Goal: Information Seeking & Learning: Learn about a topic

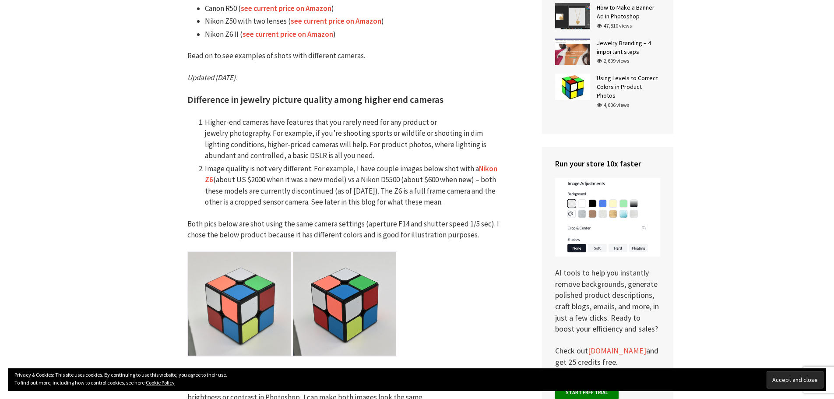
scroll to position [526, 0]
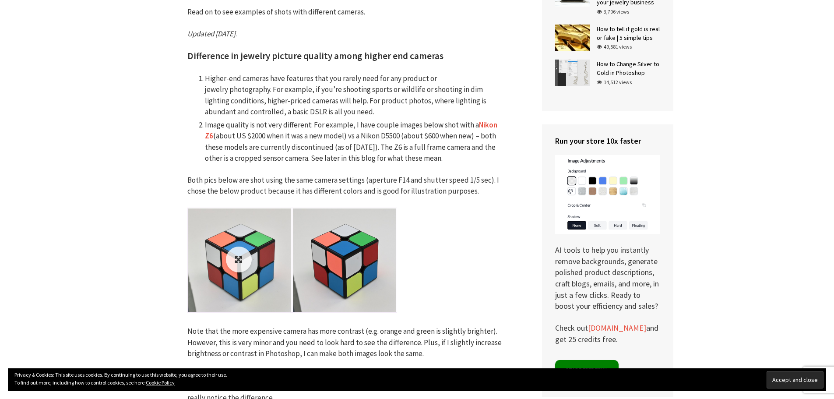
click at [247, 251] on link at bounding box center [239, 259] width 103 height 103
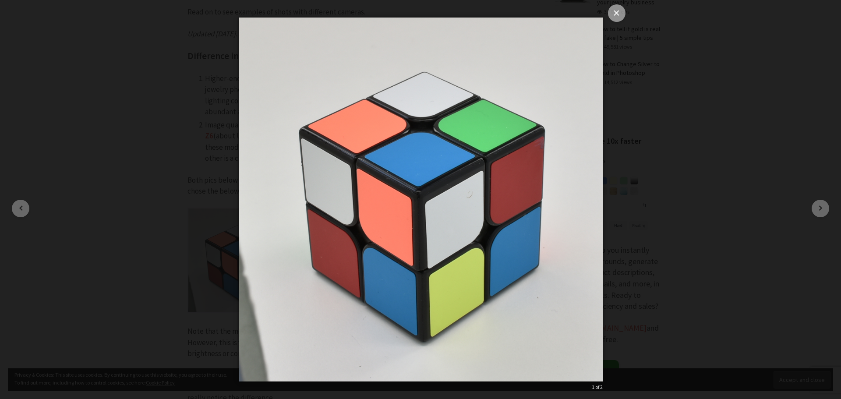
drag, startPoint x: 620, startPoint y: 13, endPoint x: 516, endPoint y: 65, distance: 116.5
click at [620, 12] on button "×" at bounding box center [617, 13] width 18 height 18
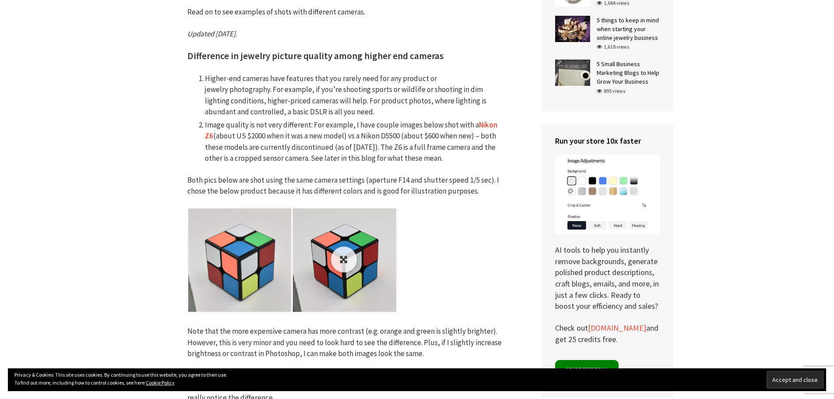
click at [333, 260] on link at bounding box center [344, 259] width 103 height 103
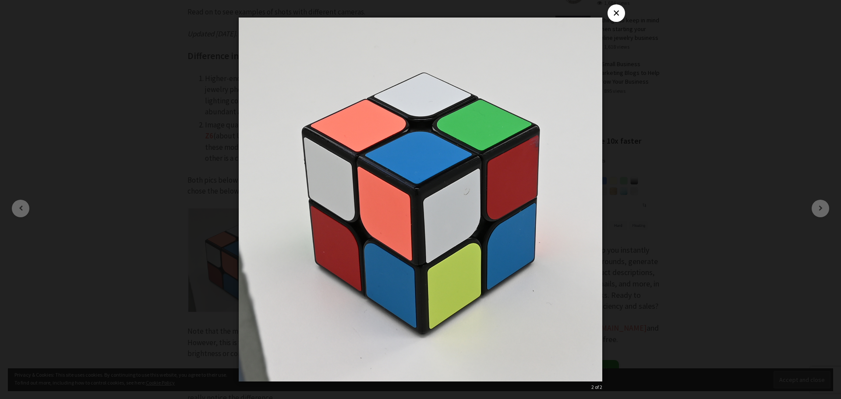
click at [620, 12] on button "×" at bounding box center [616, 13] width 18 height 18
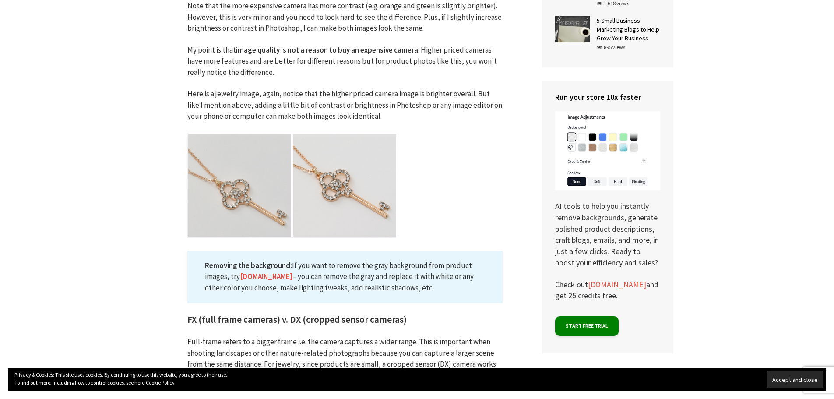
scroll to position [876, 0]
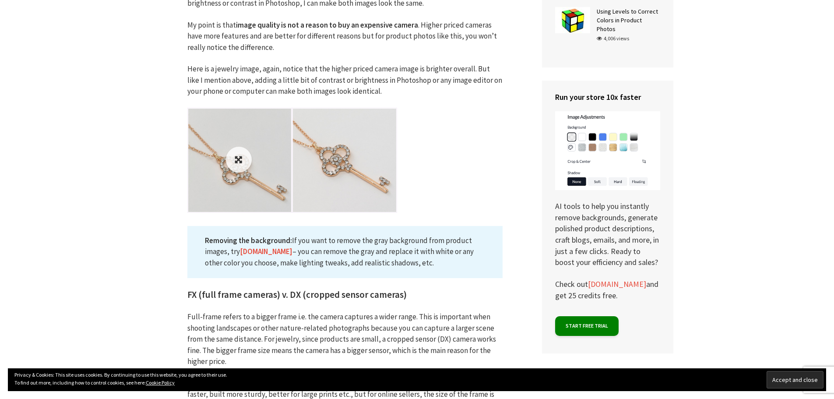
click at [251, 156] on link at bounding box center [239, 160] width 103 height 103
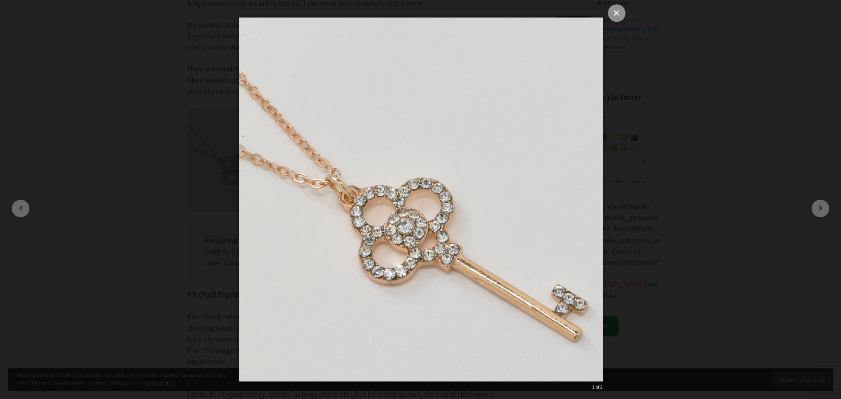
drag, startPoint x: 616, startPoint y: 11, endPoint x: 567, endPoint y: 39, distance: 56.3
click at [616, 11] on button "×" at bounding box center [617, 13] width 18 height 18
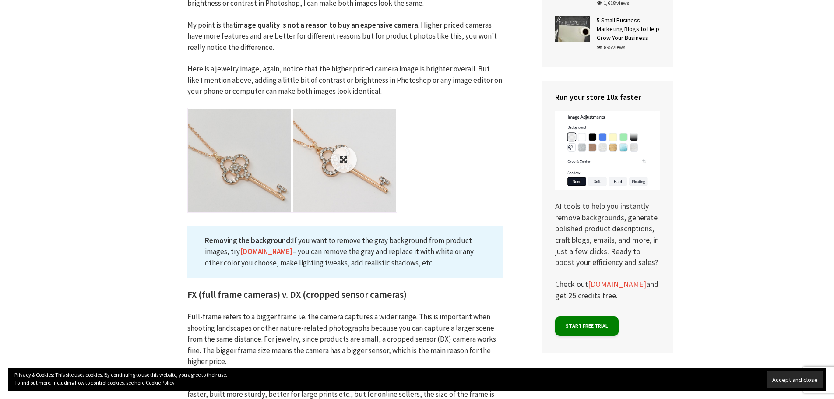
click at [360, 160] on img at bounding box center [344, 160] width 103 height 103
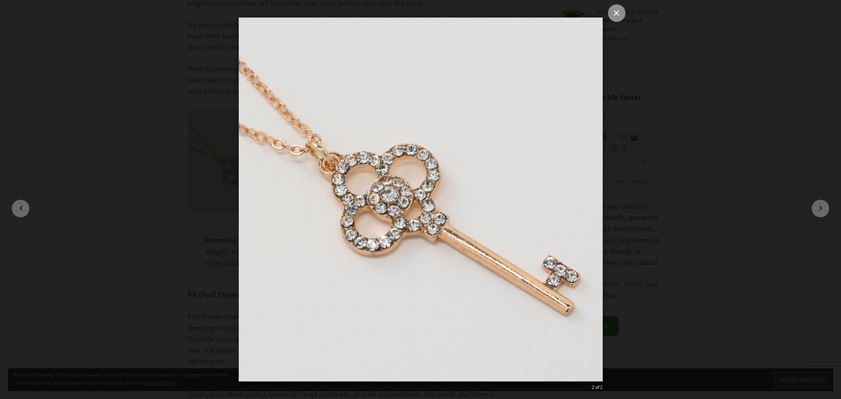
drag, startPoint x: 619, startPoint y: 13, endPoint x: 506, endPoint y: 62, distance: 122.8
click at [621, 13] on button "×" at bounding box center [617, 13] width 18 height 18
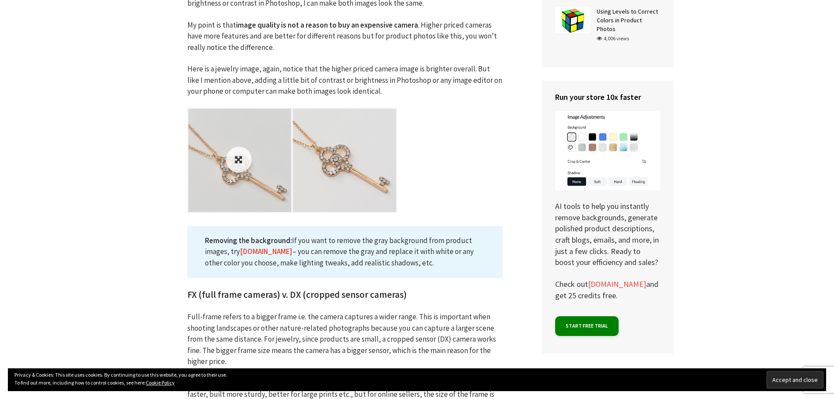
click at [231, 165] on link at bounding box center [239, 160] width 103 height 103
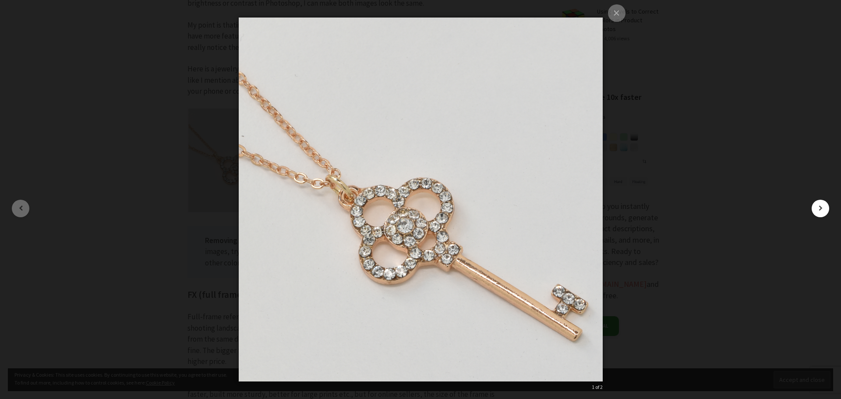
click at [824, 207] on button "button" at bounding box center [821, 209] width 18 height 18
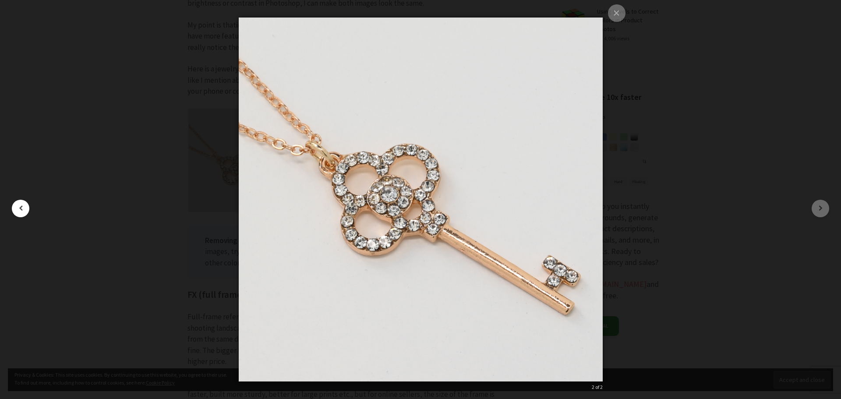
click at [26, 203] on button "button" at bounding box center [21, 209] width 18 height 18
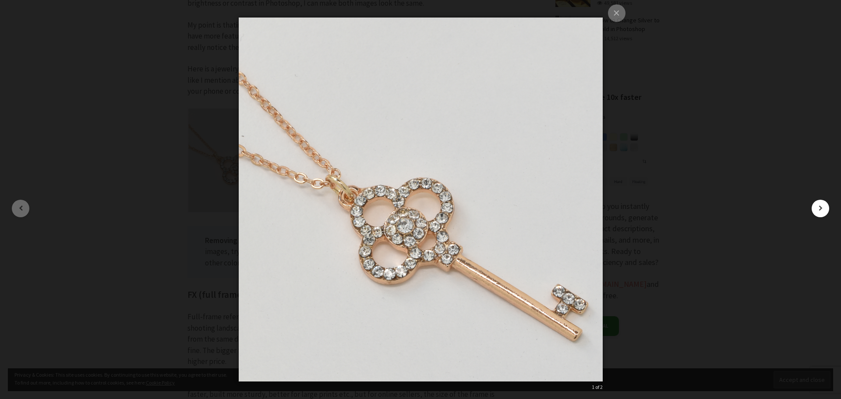
click at [822, 204] on button "button" at bounding box center [821, 209] width 18 height 18
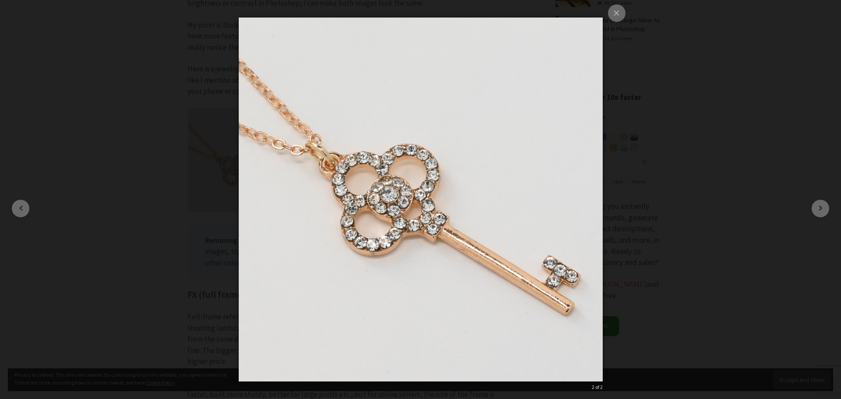
click at [31, 204] on div "× 2 of 2 Loading..." at bounding box center [420, 199] width 841 height 399
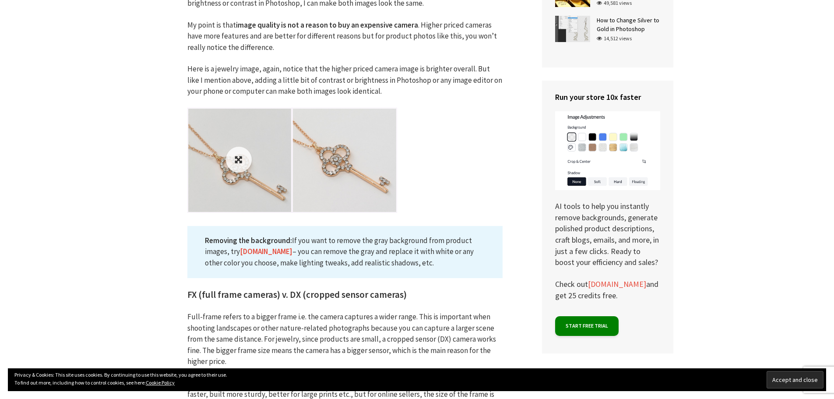
click at [253, 176] on img at bounding box center [239, 160] width 103 height 103
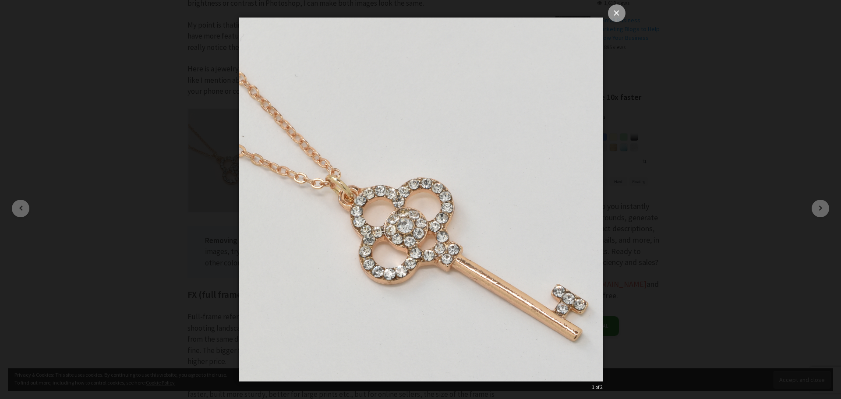
click at [621, 14] on button "×" at bounding box center [617, 13] width 18 height 18
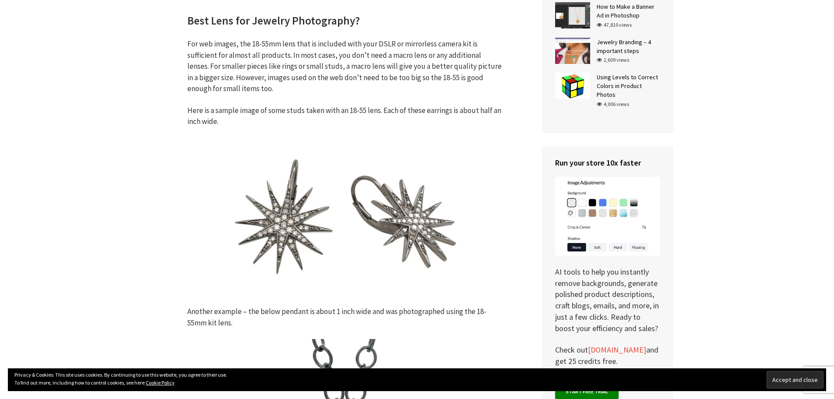
scroll to position [1358, 0]
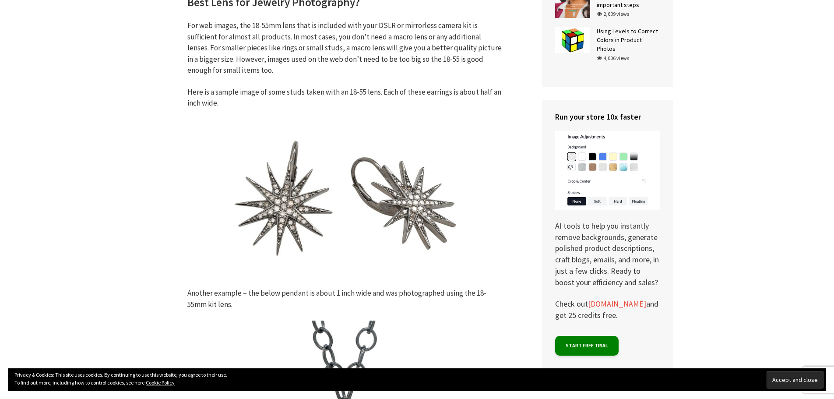
click at [305, 185] on img at bounding box center [344, 199] width 315 height 158
click at [399, 187] on img at bounding box center [344, 199] width 315 height 158
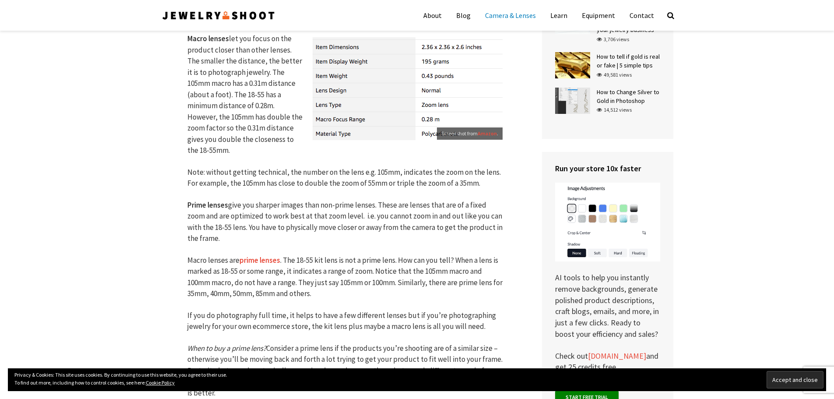
scroll to position [2409, 0]
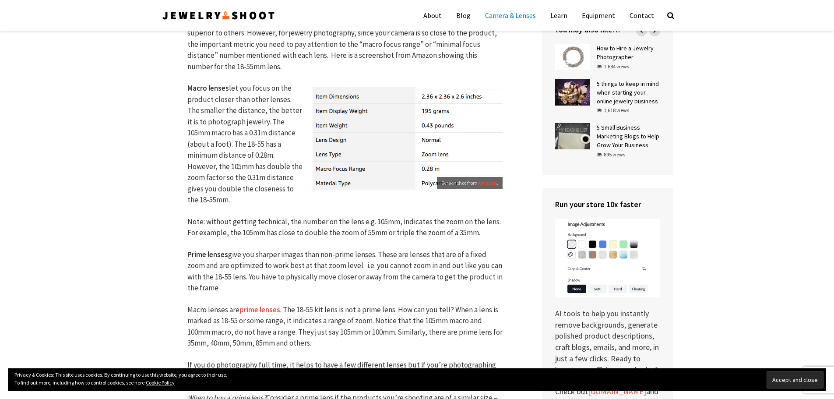
drag, startPoint x: 402, startPoint y: 194, endPoint x: 60, endPoint y: 206, distance: 341.8
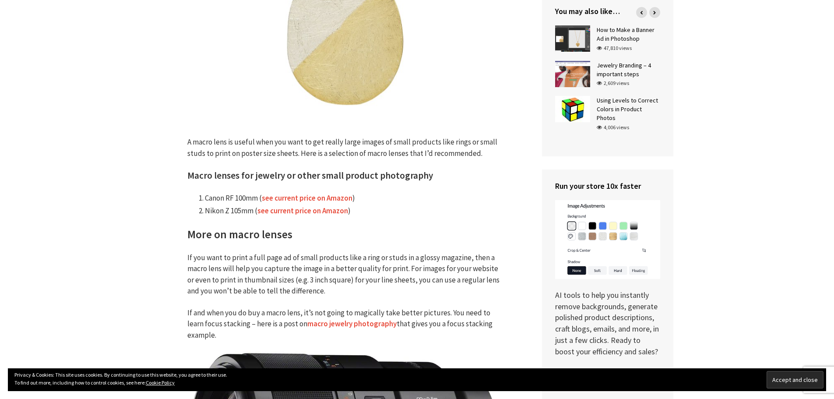
scroll to position [1883, 0]
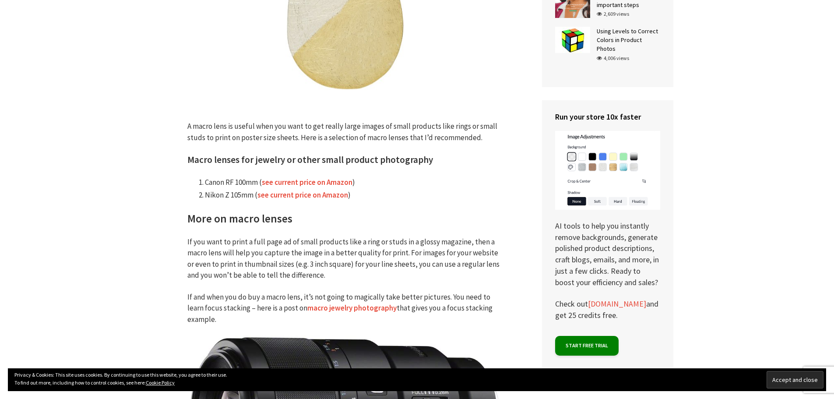
click at [316, 183] on link "see current price on Amazon" at bounding box center [307, 182] width 91 height 10
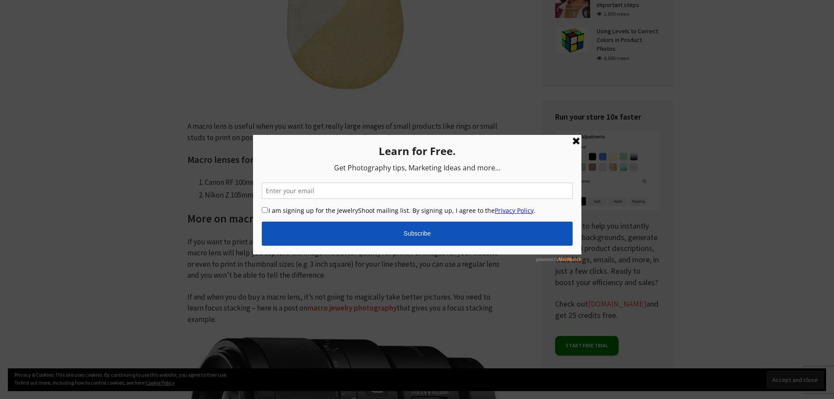
drag, startPoint x: 575, startPoint y: 139, endPoint x: 415, endPoint y: 179, distance: 165.6
click at [575, 139] on link at bounding box center [576, 141] width 11 height 11
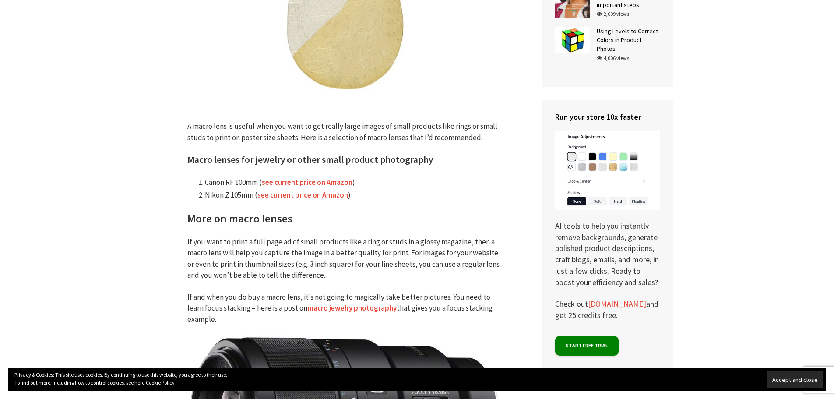
click at [310, 195] on link "see current price on Amazon" at bounding box center [303, 195] width 91 height 10
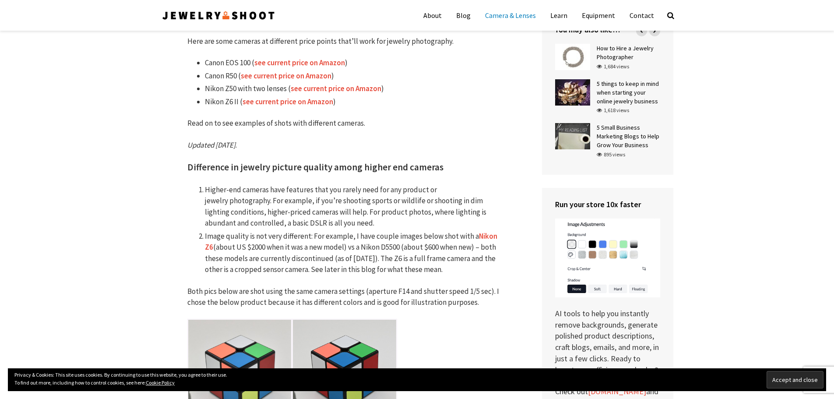
scroll to position [394, 0]
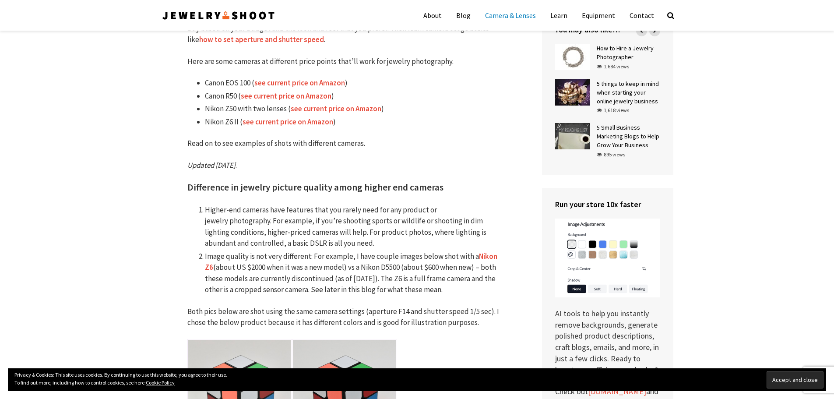
click at [486, 258] on link "Nikon Z6" at bounding box center [351, 261] width 293 height 21
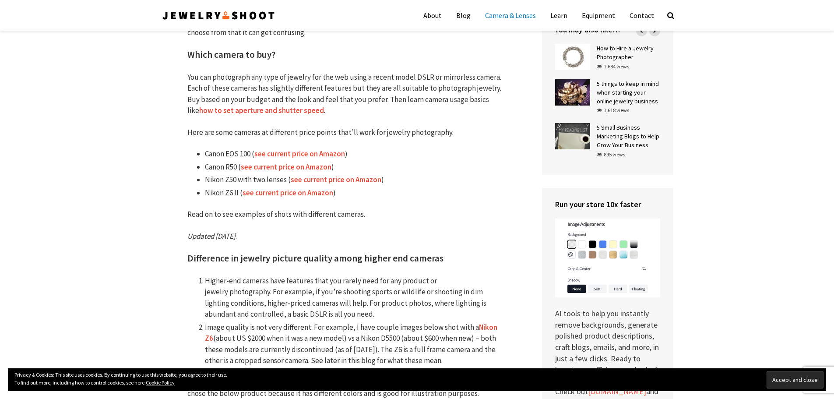
scroll to position [307, 0]
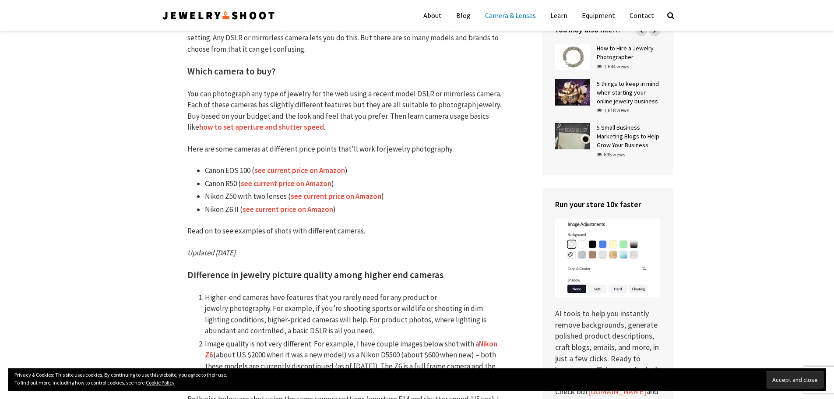
click at [298, 169] on link "see current price on Amazon" at bounding box center [299, 171] width 91 height 10
click at [276, 184] on link "see current price on Amazon" at bounding box center [286, 184] width 91 height 10
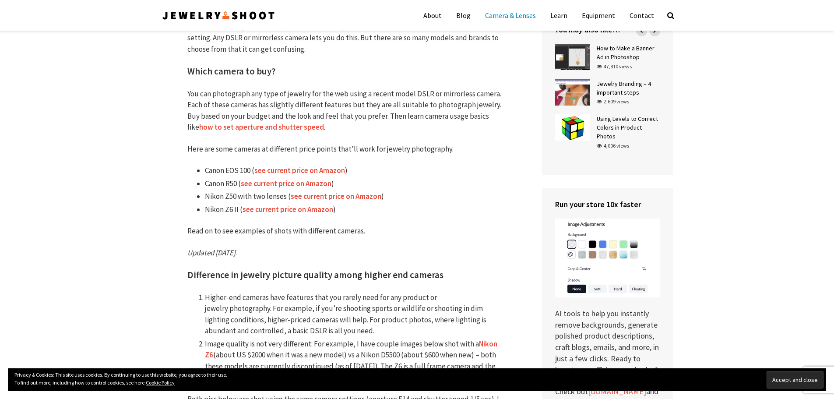
click at [331, 197] on strong "see current price on Amazon" at bounding box center [336, 196] width 91 height 10
click at [280, 211] on strong "see current price on Amazon" at bounding box center [288, 210] width 91 height 10
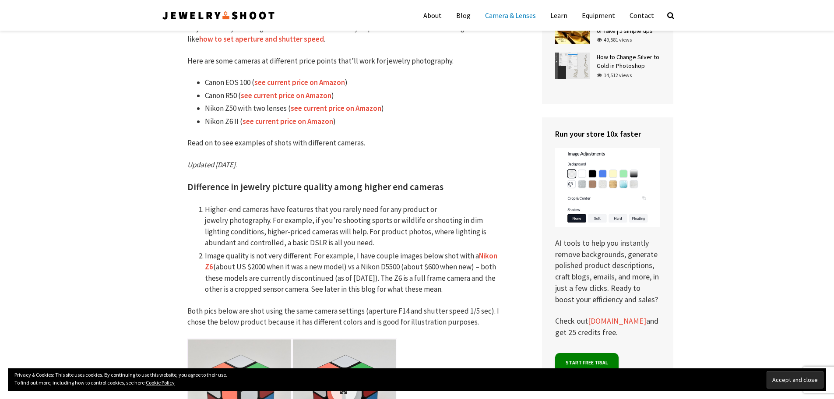
scroll to position [394, 0]
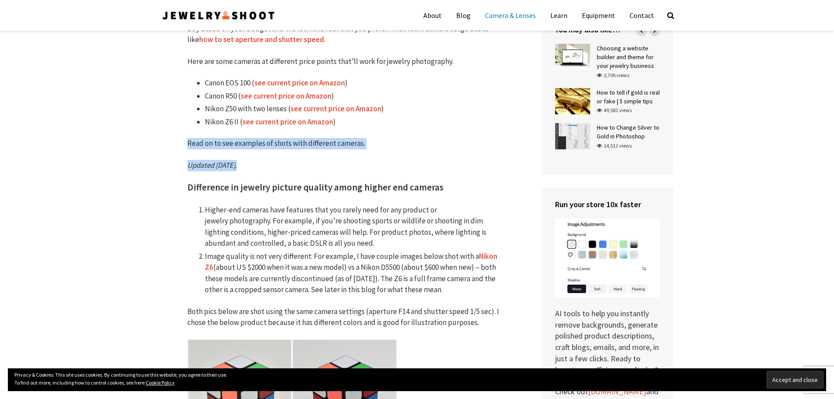
drag, startPoint x: 182, startPoint y: 148, endPoint x: 341, endPoint y: 166, distance: 160.5
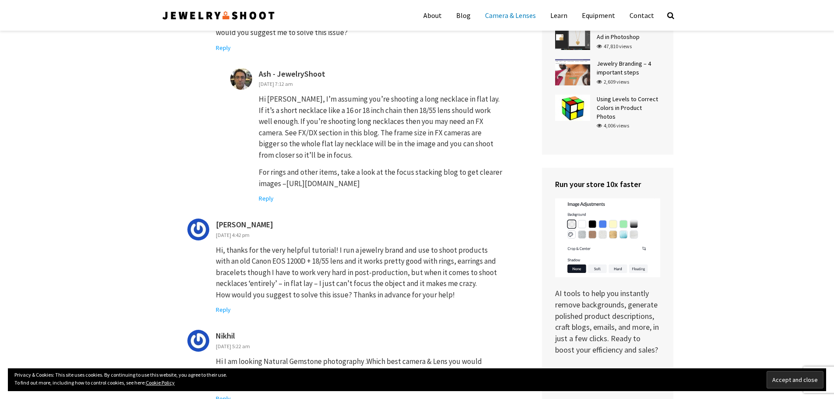
scroll to position [3679, 0]
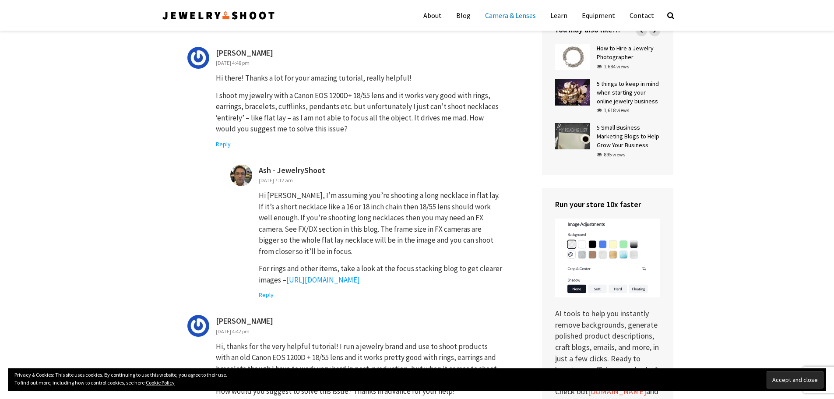
click at [360, 282] on link "[URL][DOMAIN_NAME]" at bounding box center [323, 280] width 74 height 10
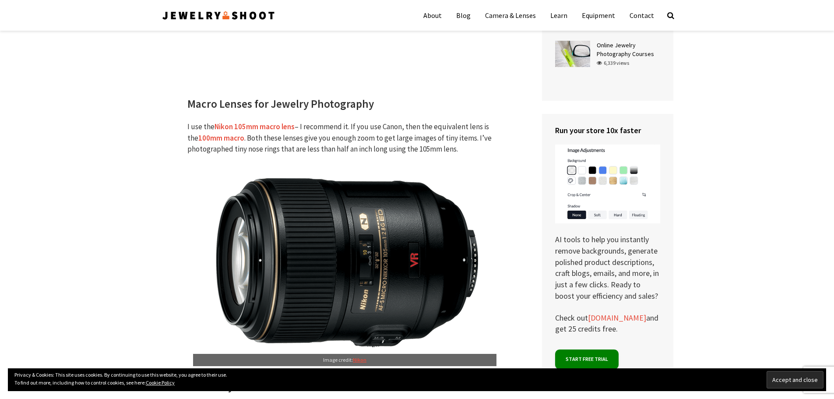
scroll to position [4599, 0]
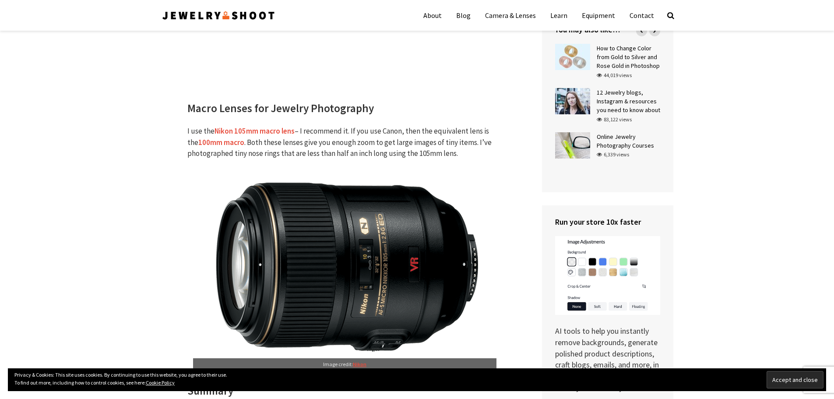
drag, startPoint x: 369, startPoint y: 248, endPoint x: 133, endPoint y: 222, distance: 237.1
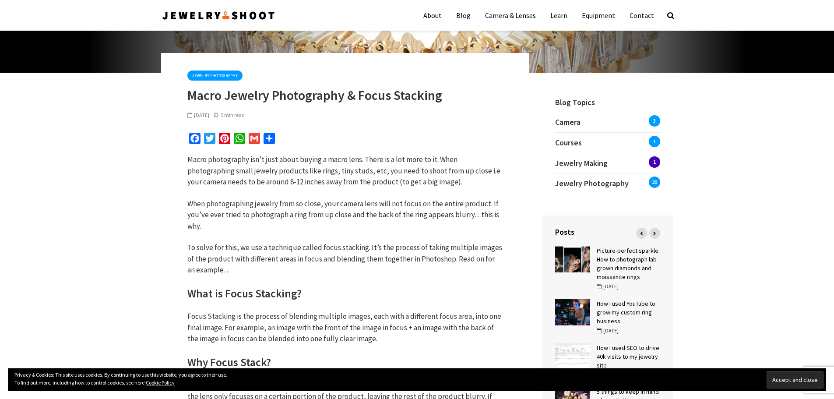
scroll to position [0, 0]
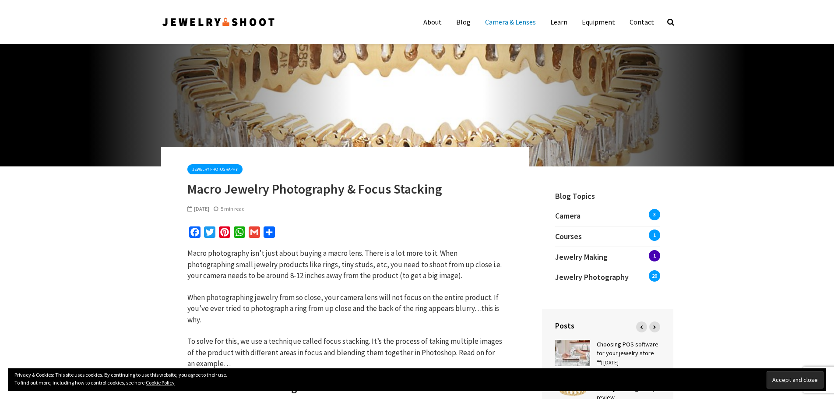
click at [517, 24] on link "Camera & Lenses" at bounding box center [511, 22] width 64 height 18
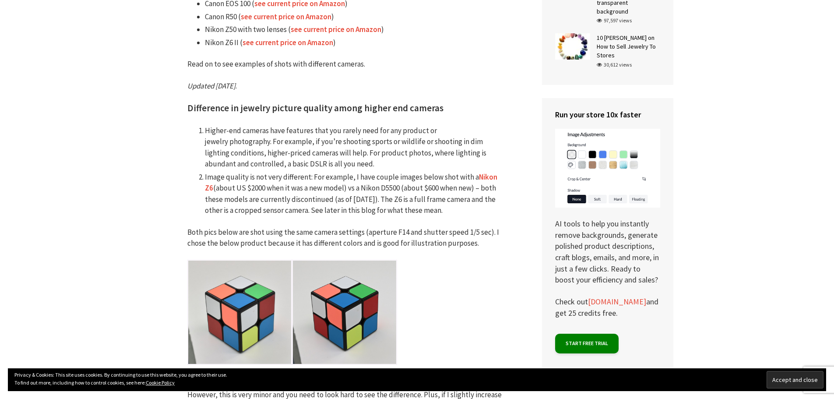
scroll to position [482, 0]
